Goal: Transaction & Acquisition: Purchase product/service

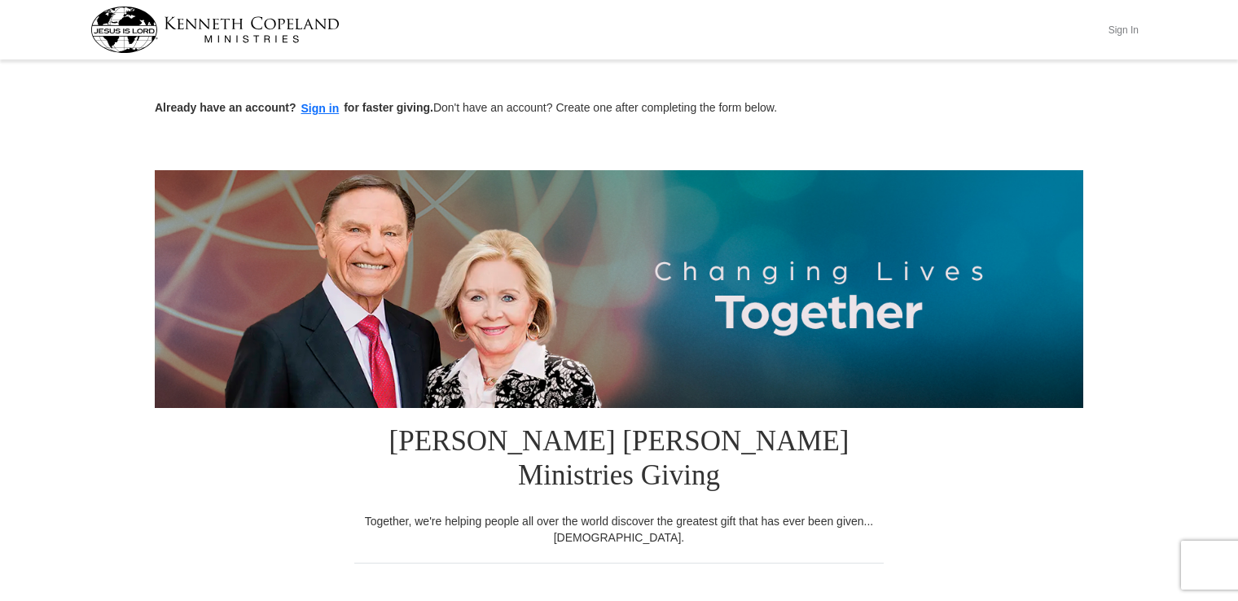
click at [1121, 29] on button "Sign In" at bounding box center [1123, 29] width 49 height 25
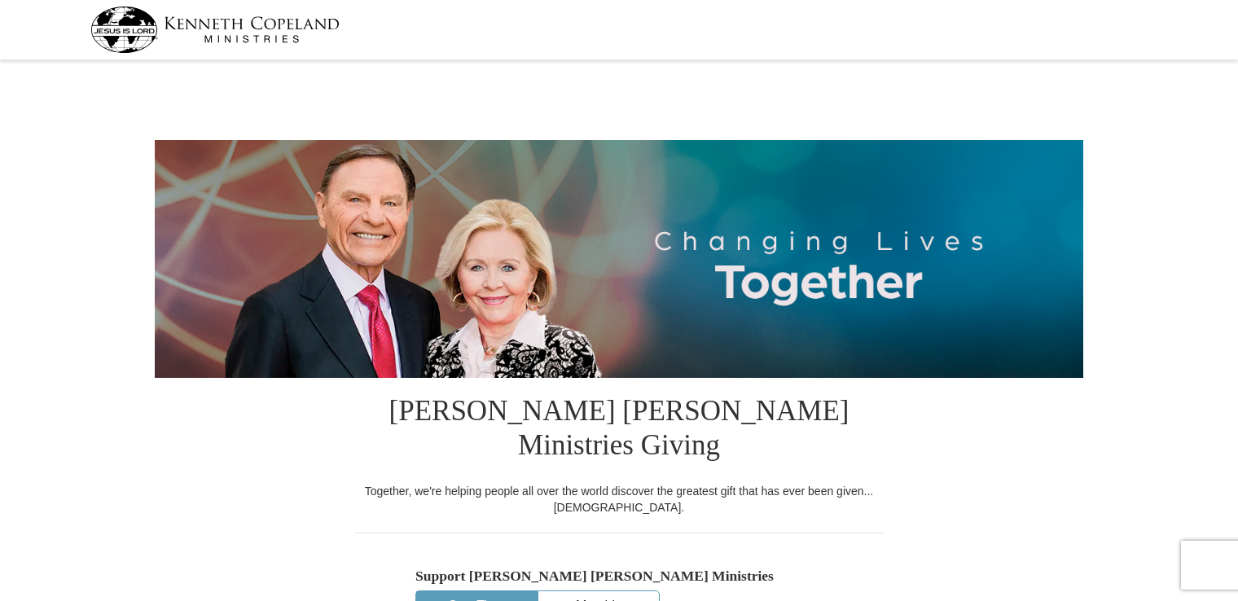
select select "CT"
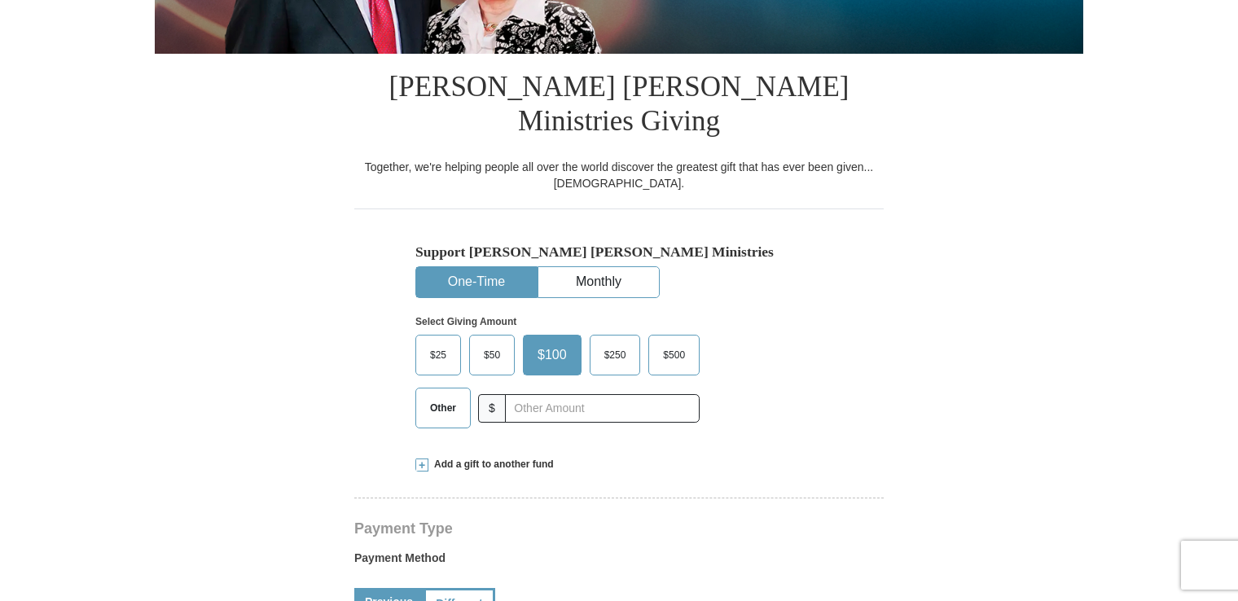
scroll to position [326, 0]
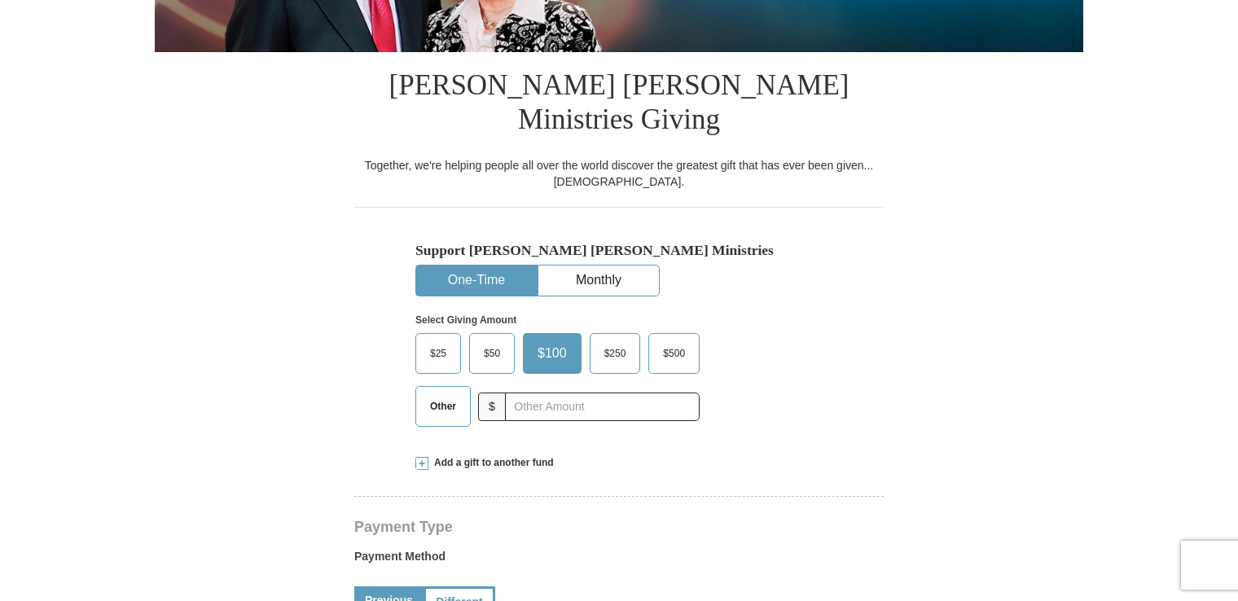
click at [449, 394] on span "Other" at bounding box center [443, 406] width 42 height 24
click at [0, 0] on input "Other" at bounding box center [0, 0] width 0 height 0
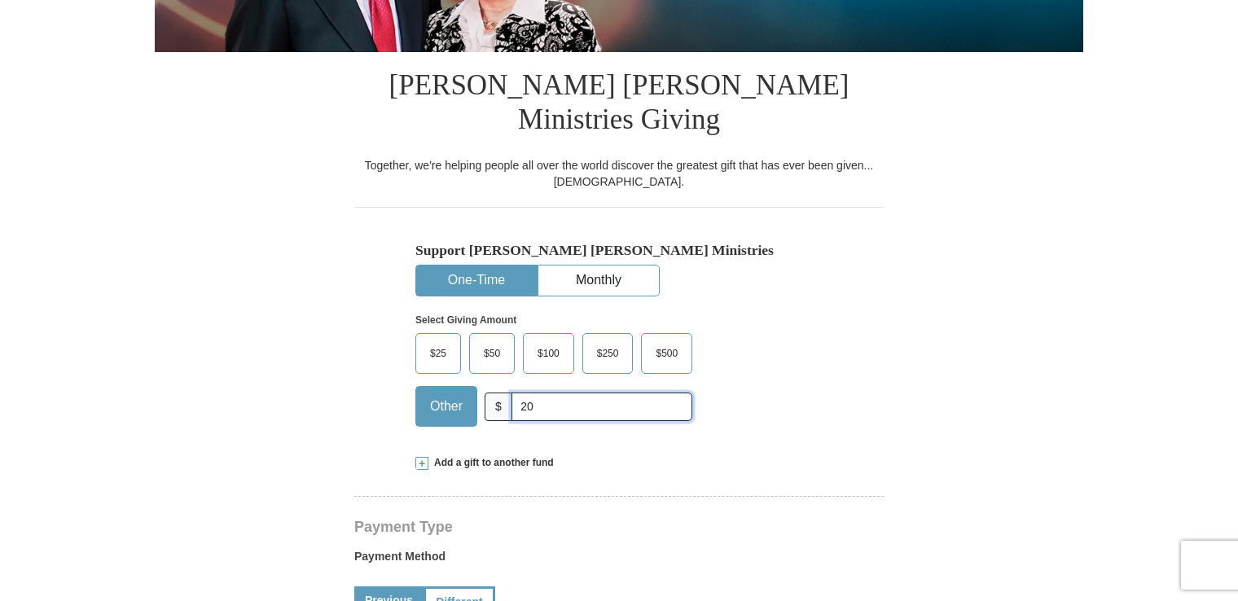
type input "20"
click at [793, 351] on div "Select Giving Amount Amount must be a valid number The total gift cannot be les…" at bounding box center [618, 367] width 407 height 143
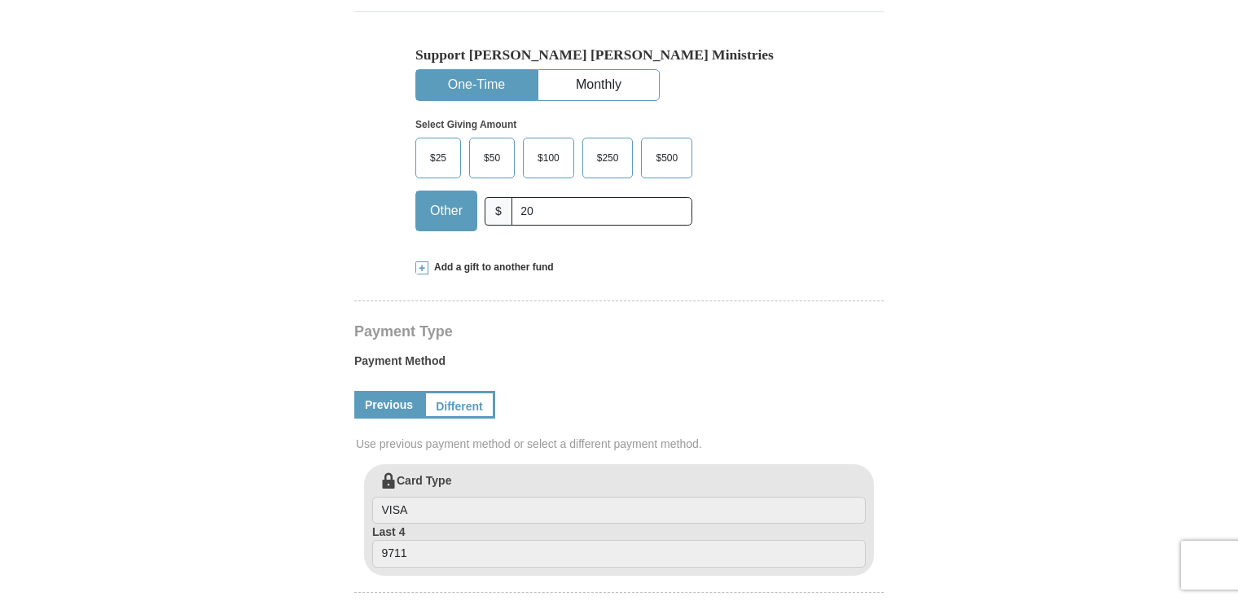
scroll to position [554, 0]
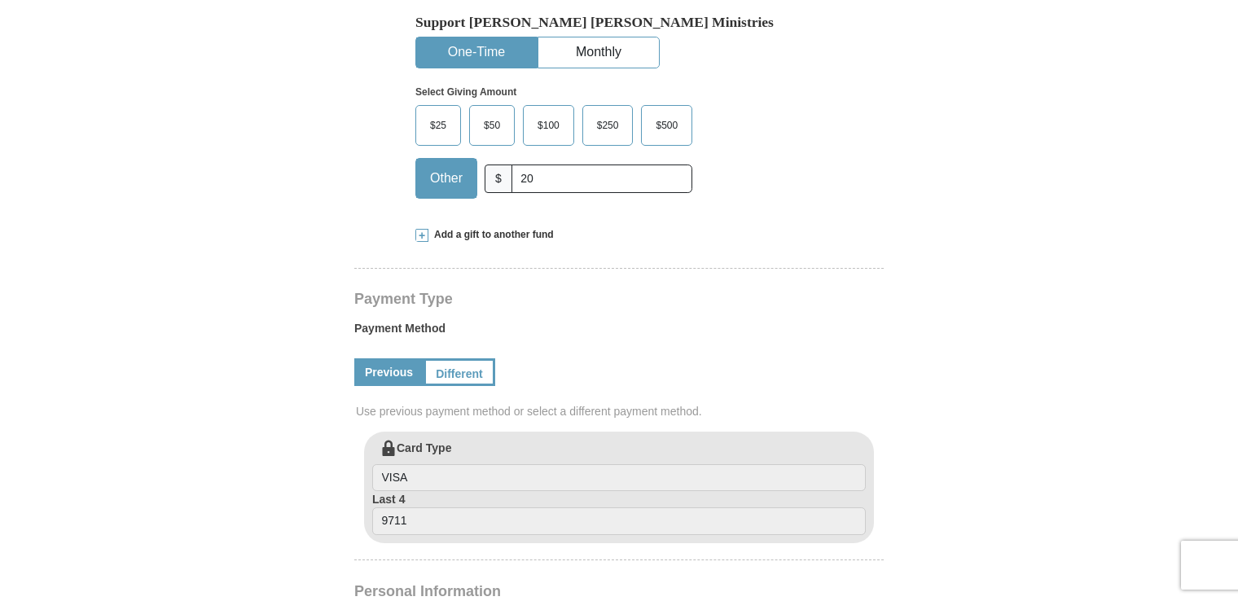
click at [391, 358] on link "Previous" at bounding box center [388, 372] width 69 height 28
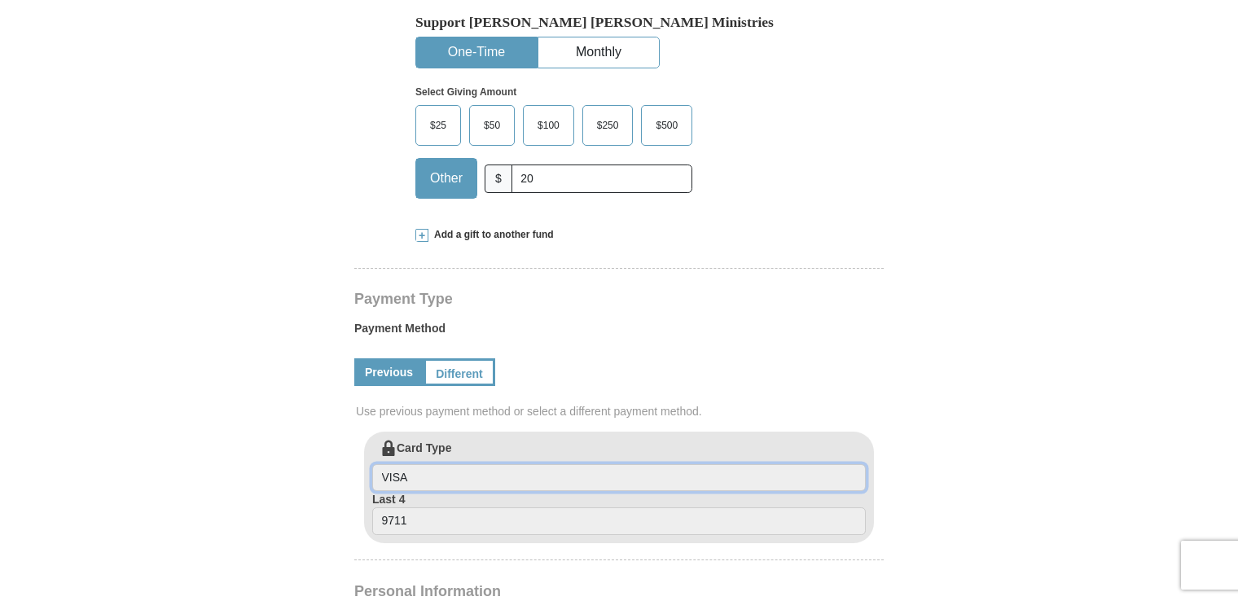
click at [474, 464] on input "VISA" at bounding box center [619, 478] width 494 height 28
click at [536, 464] on input "VISA" at bounding box center [619, 478] width 494 height 28
click at [489, 464] on input "VISA" at bounding box center [619, 478] width 494 height 28
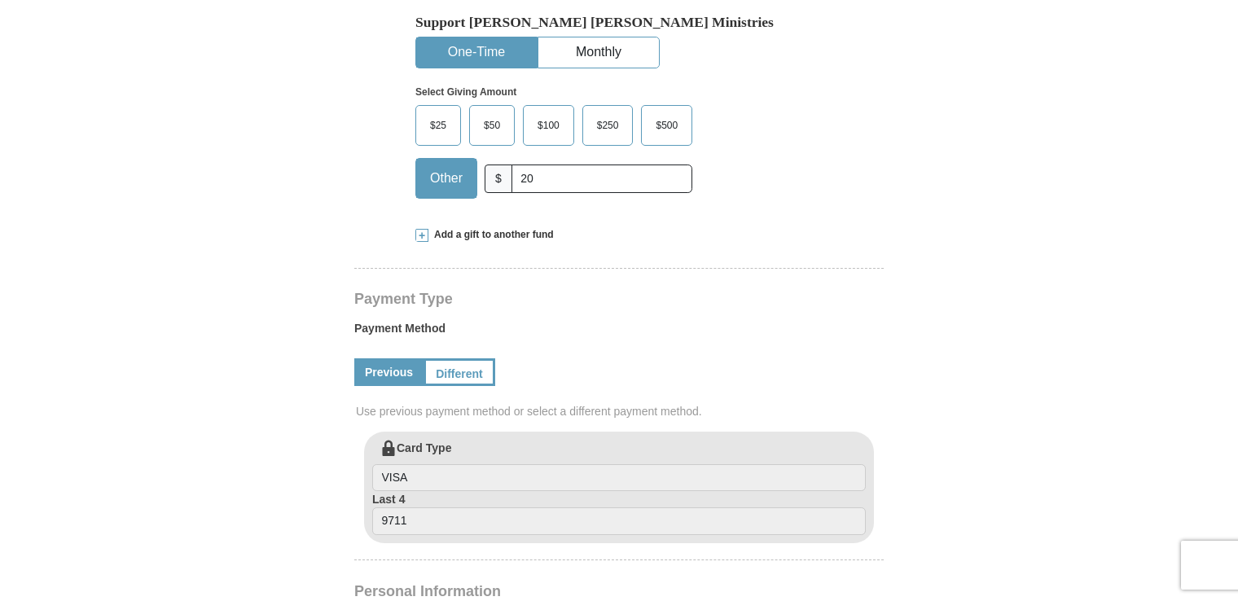
click at [301, 403] on form "Kenneth Copeland Ministries Giving Together, we're helping people all over the …" at bounding box center [619, 410] width 929 height 1799
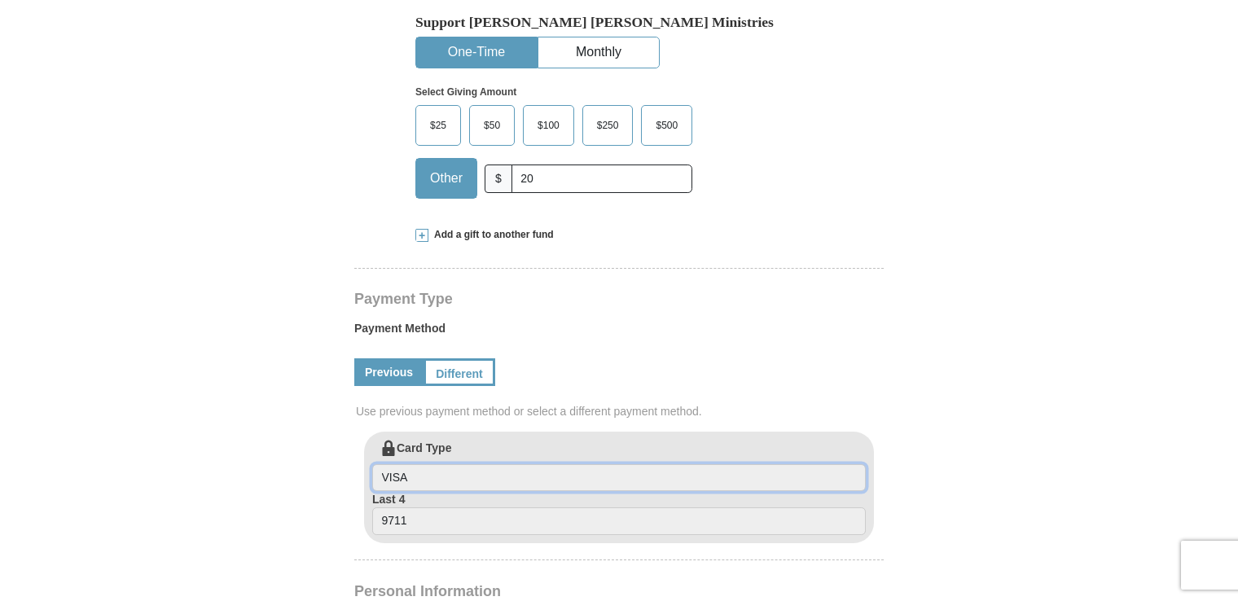
click at [381, 464] on input "VISA" at bounding box center [619, 478] width 494 height 28
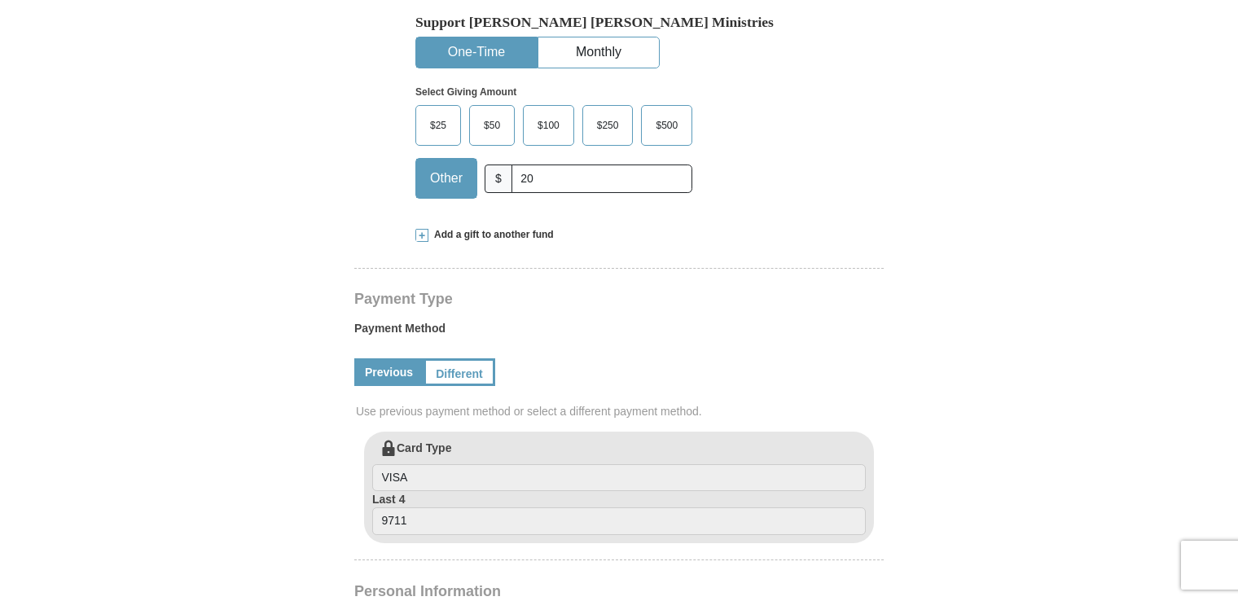
click at [296, 448] on form "Kenneth Copeland Ministries Giving Together, we're helping people all over the …" at bounding box center [619, 410] width 929 height 1799
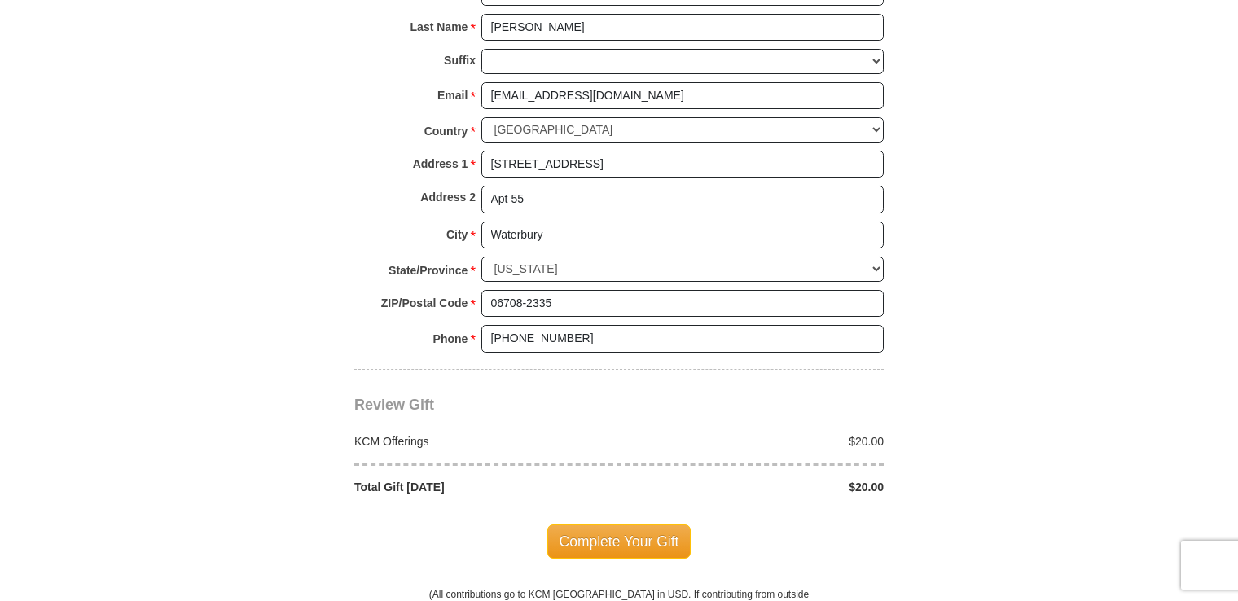
scroll to position [1238, 0]
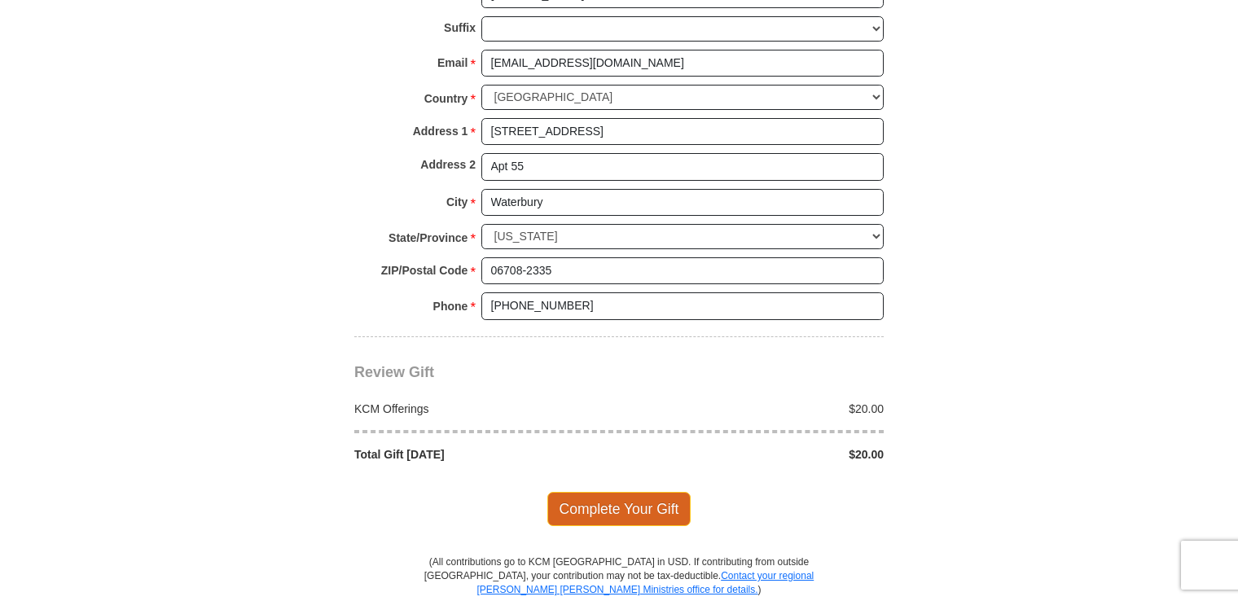
click at [613, 492] on span "Complete Your Gift" at bounding box center [619, 509] width 144 height 34
